Goal: Task Accomplishment & Management: Use online tool/utility

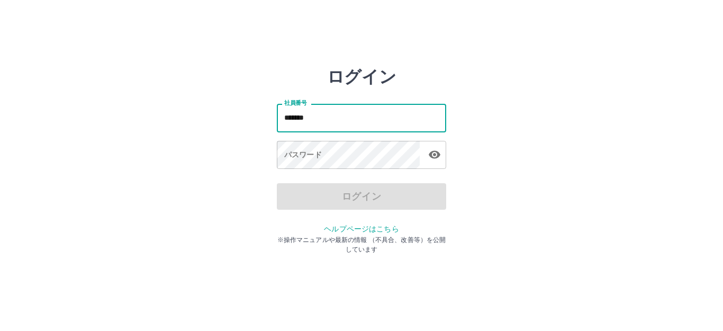
type input "*******"
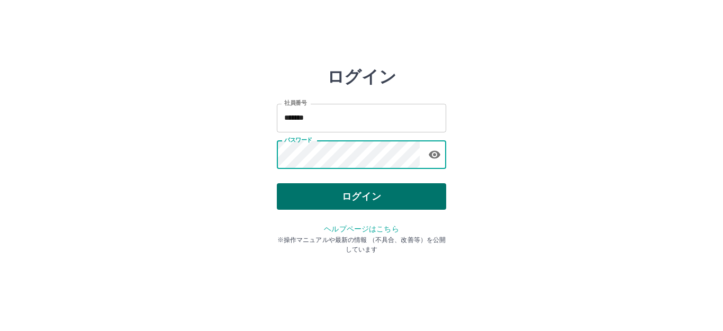
click at [371, 194] on button "ログイン" at bounding box center [361, 196] width 169 height 26
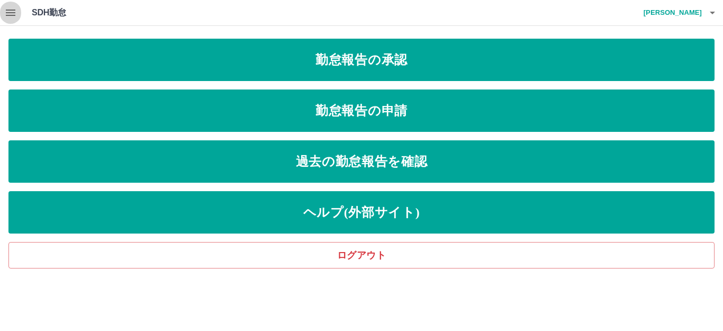
click at [11, 11] on icon "button" at bounding box center [11, 13] width 10 height 6
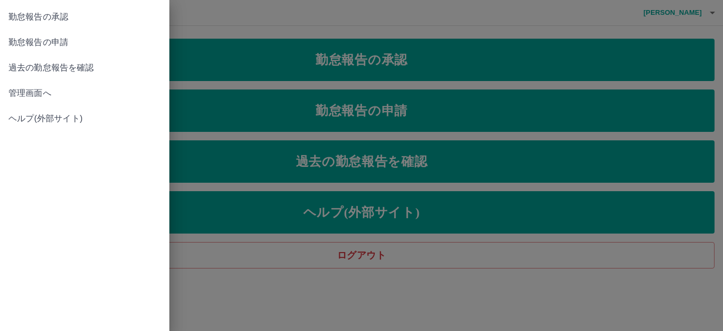
click at [39, 91] on span "管理画面へ" at bounding box center [84, 93] width 152 height 13
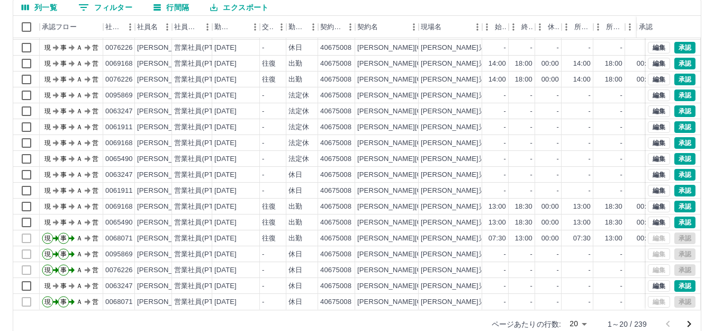
scroll to position [116, 0]
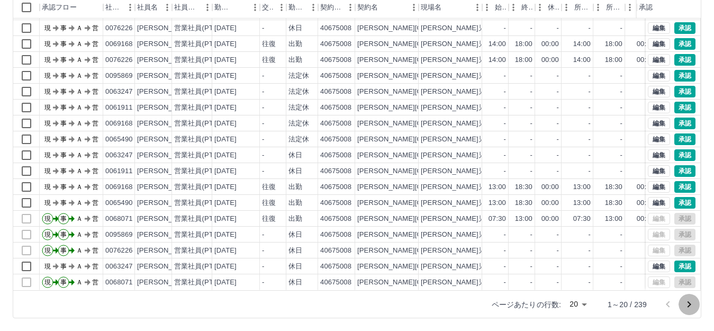
click at [689, 302] on icon "次のページへ" at bounding box center [690, 304] width 4 height 6
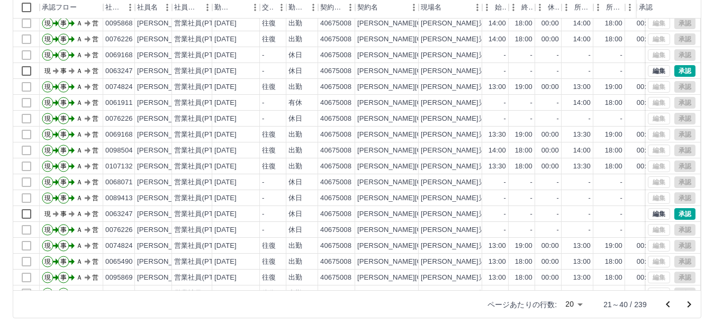
scroll to position [53, 0]
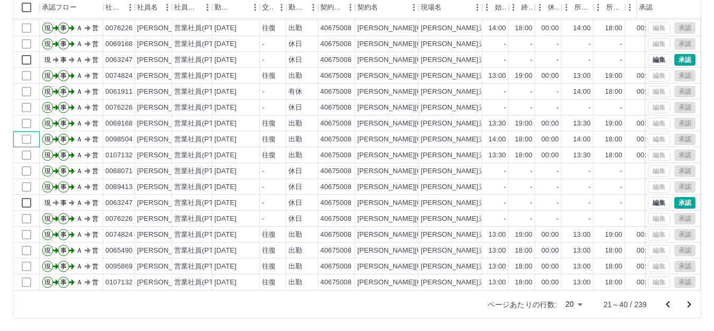
click at [21, 131] on div at bounding box center [26, 139] width 26 height 16
